Goal: Task Accomplishment & Management: Use online tool/utility

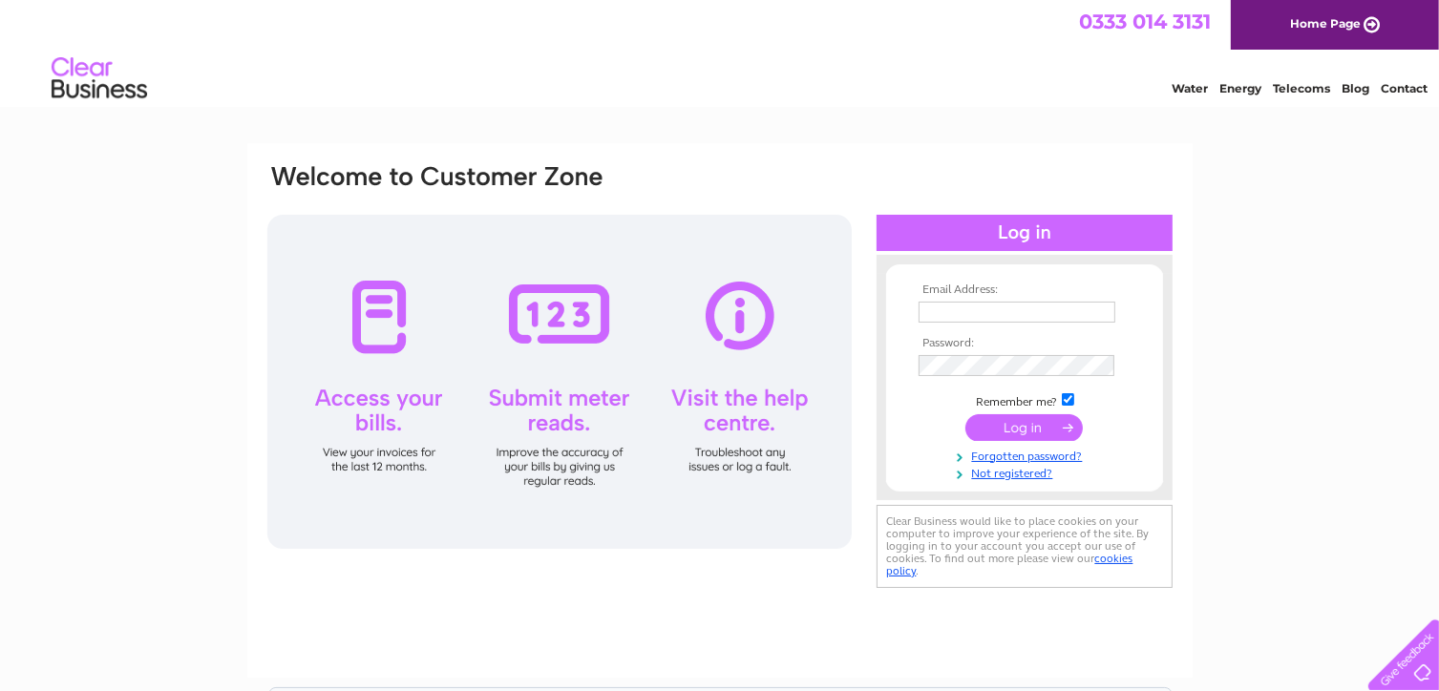
type input "[EMAIL_ADDRESS][DOMAIN_NAME]"
click at [987, 428] on input "submit" at bounding box center [1023, 427] width 117 height 27
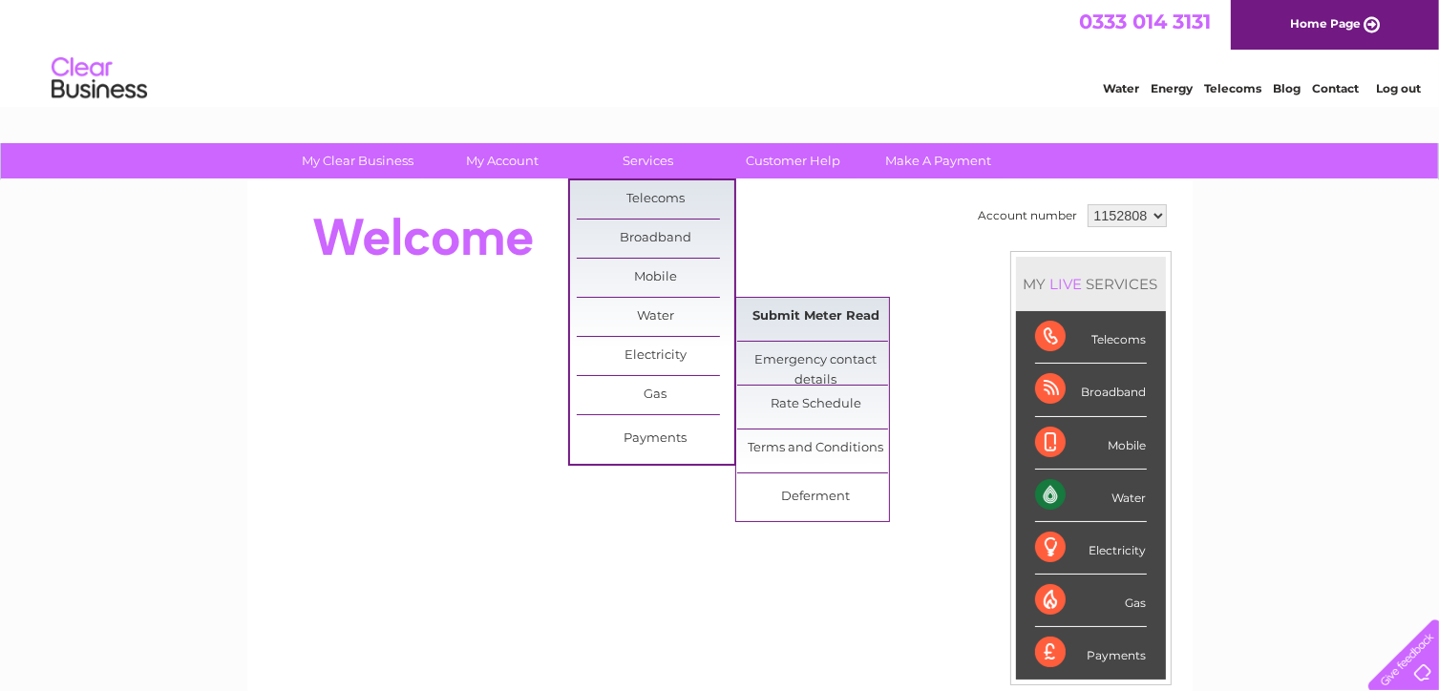
click at [782, 306] on link "Submit Meter Read" at bounding box center [816, 317] width 158 height 38
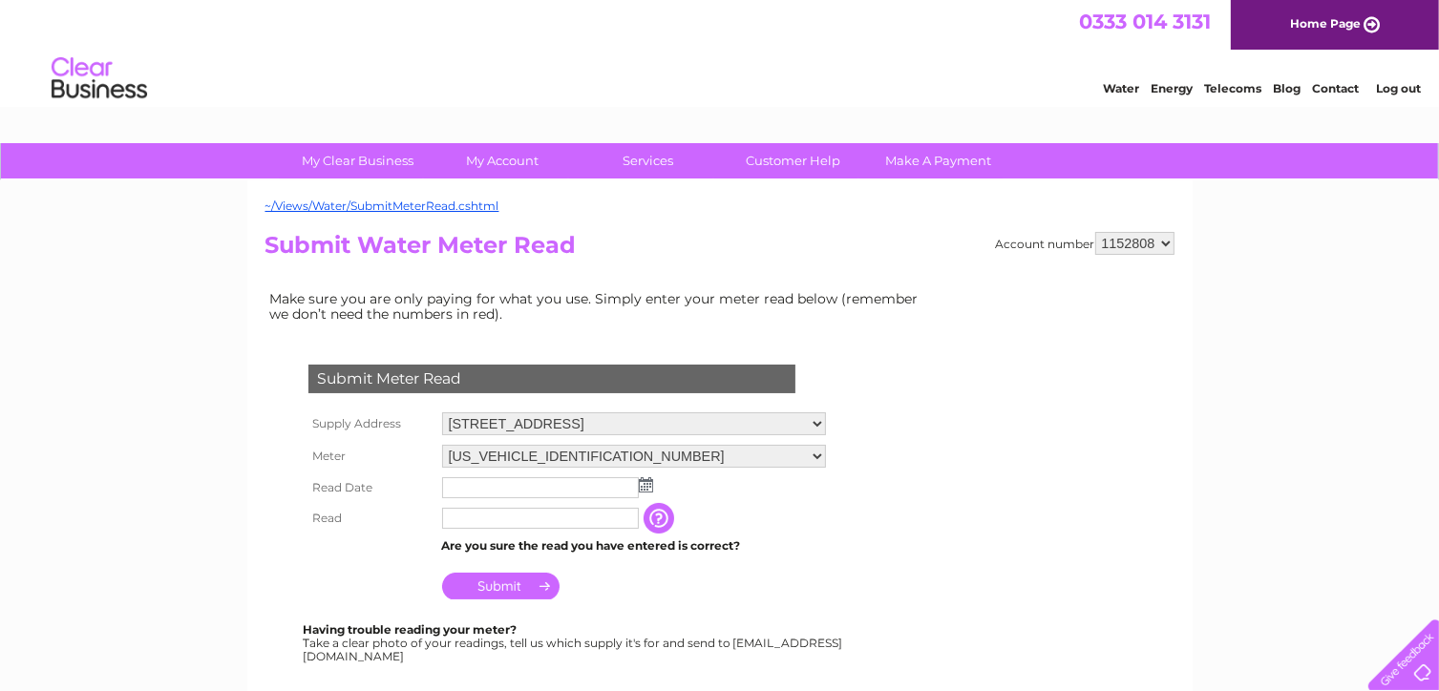
click at [645, 484] on img at bounding box center [646, 484] width 14 height 15
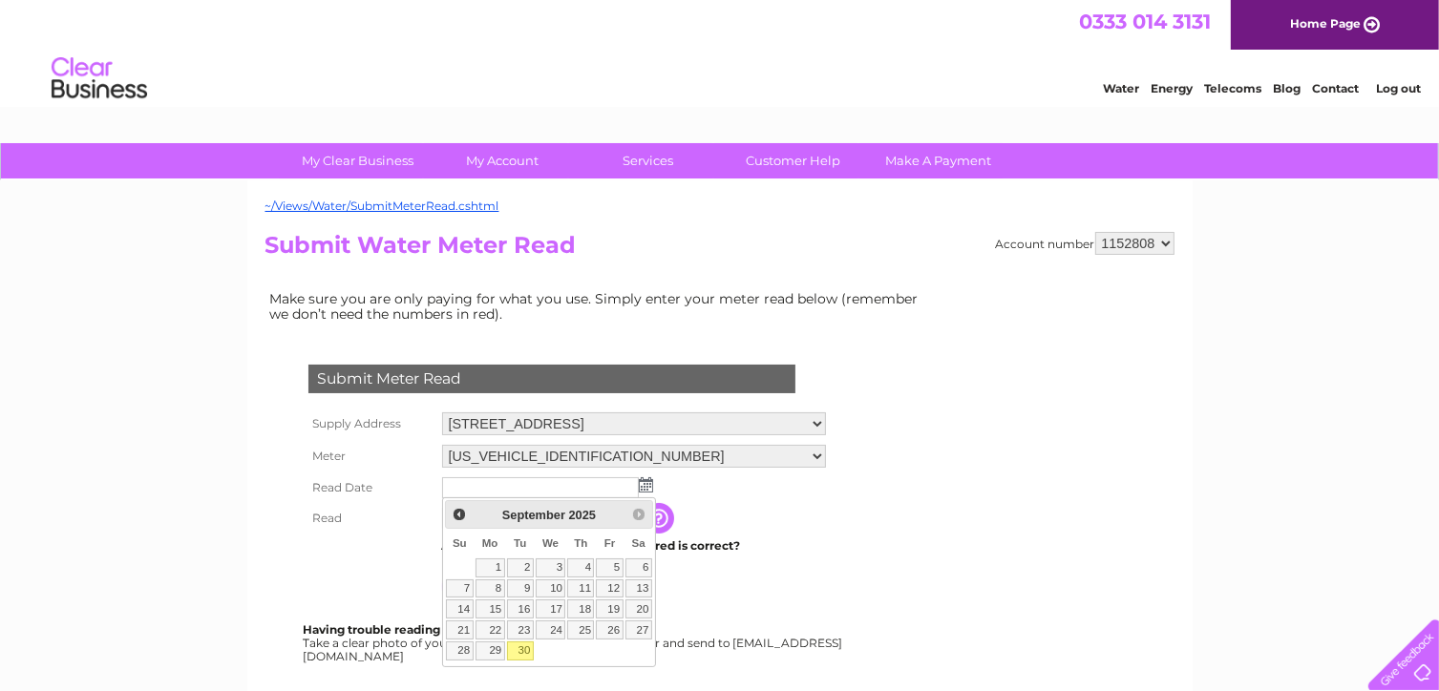
click at [524, 646] on link "30" at bounding box center [520, 651] width 27 height 19
type input "2025/09/30"
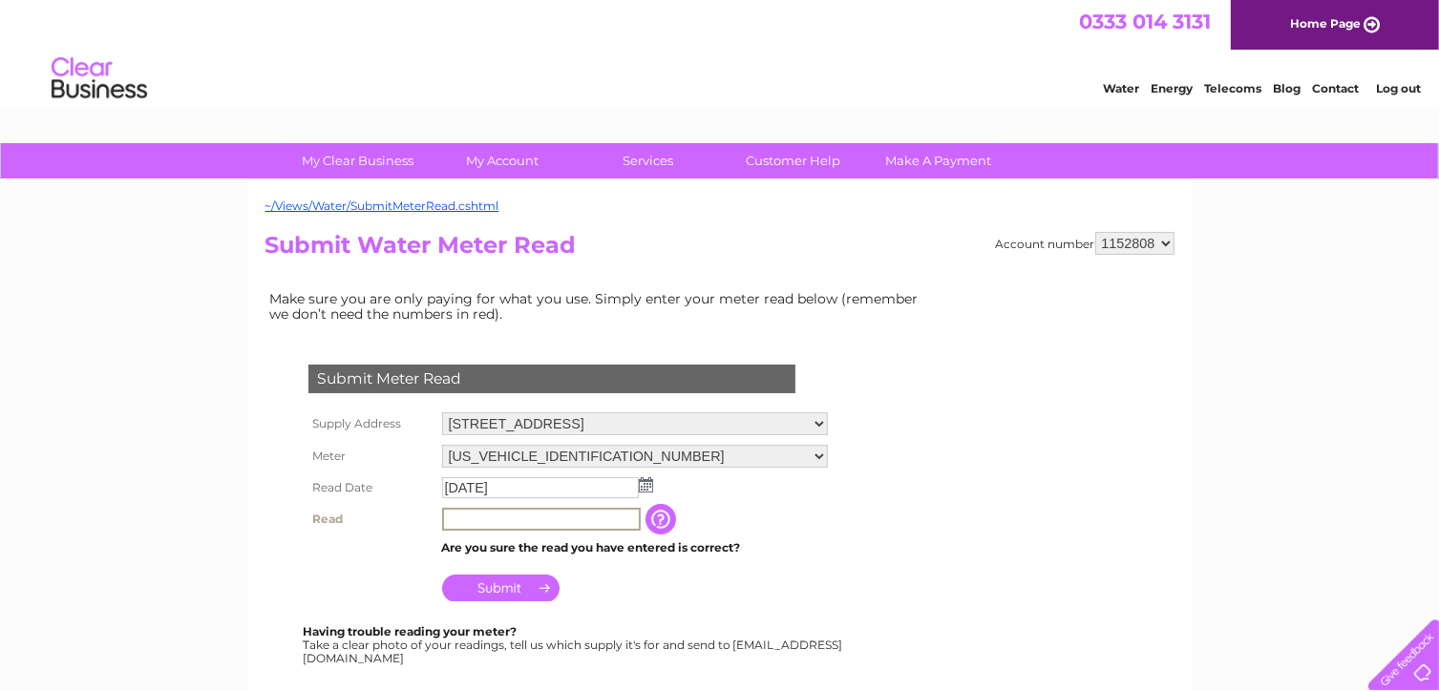
click at [565, 515] on input "text" at bounding box center [541, 519] width 199 height 23
type input "105"
click at [519, 588] on input "Submit" at bounding box center [500, 586] width 117 height 27
